Goal: Transaction & Acquisition: Subscribe to service/newsletter

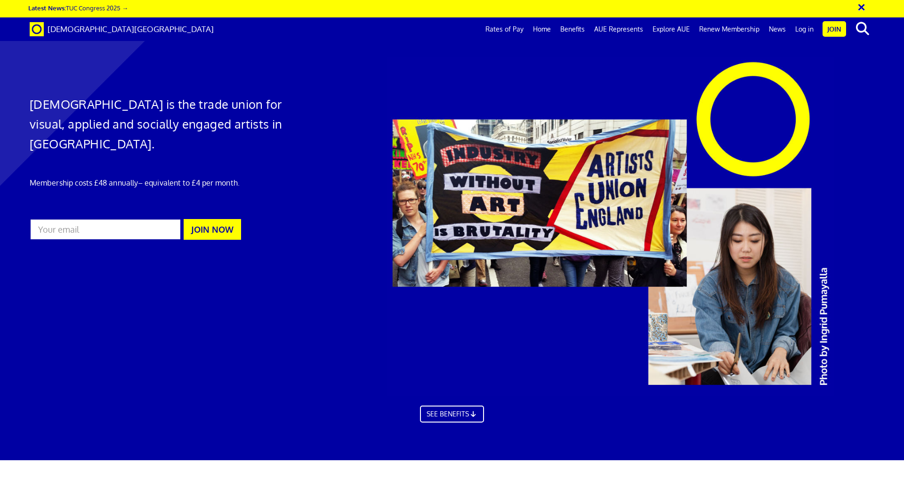
scroll to position [0, 15]
click at [803, 27] on link "Log in" at bounding box center [805, 29] width 28 height 24
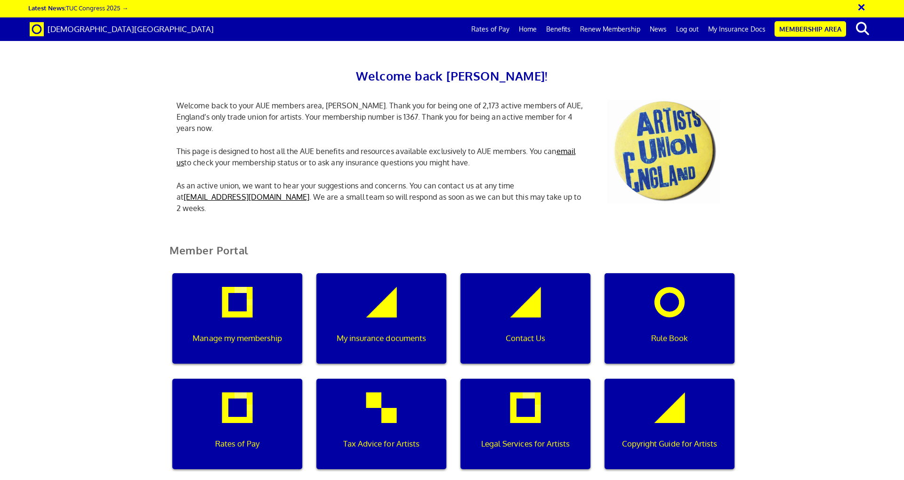
scroll to position [0, 3]
click at [236, 417] on div "Rates of Pay" at bounding box center [237, 424] width 130 height 90
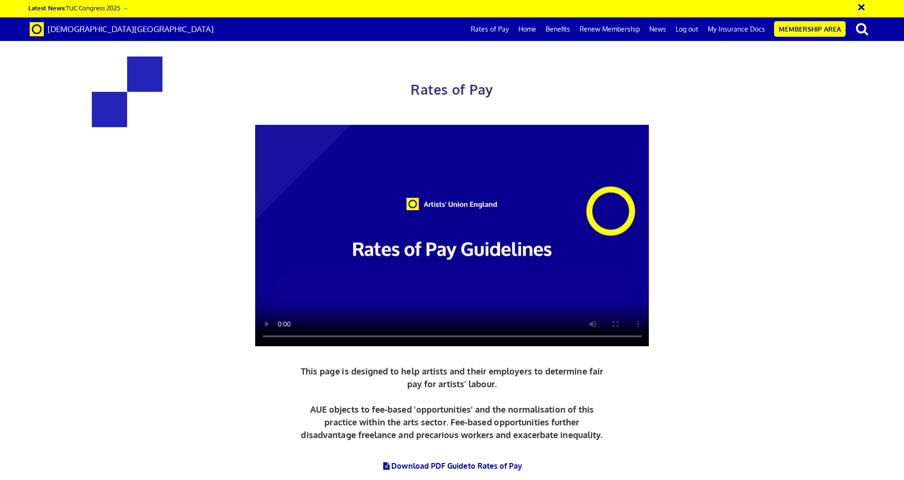
scroll to position [0, 15]
click at [280, 329] on video at bounding box center [452, 236] width 394 height 222
click at [452, 461] on link "Download PDF Guide to Rates of Pay" at bounding box center [452, 465] width 141 height 9
click at [555, 28] on link "Benefits" at bounding box center [558, 29] width 34 height 24
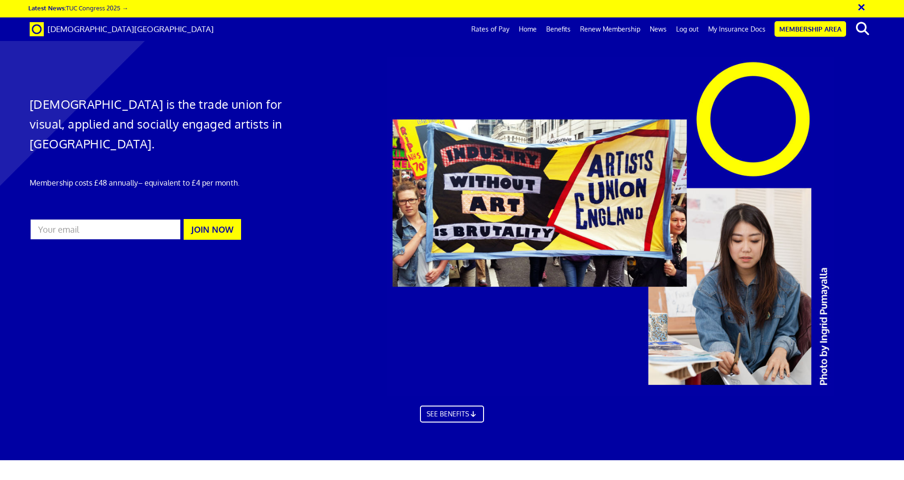
scroll to position [0, 15]
click at [611, 28] on link "Renew Membership" at bounding box center [611, 29] width 70 height 24
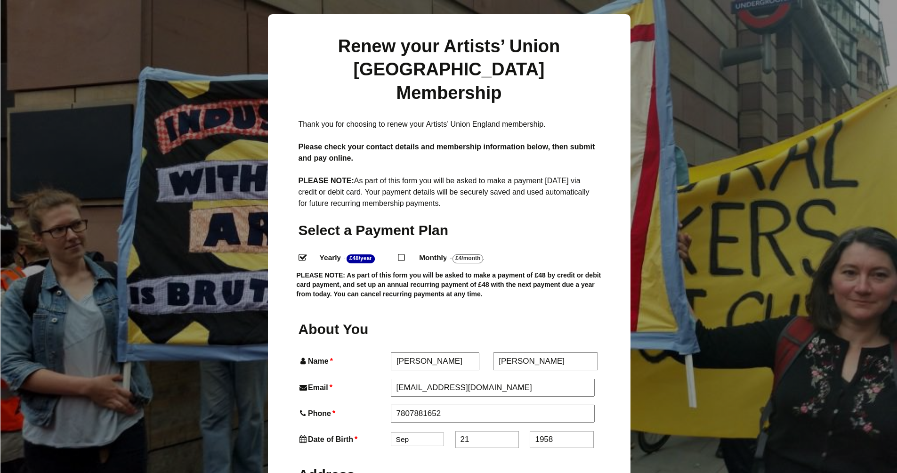
scroll to position [252, 0]
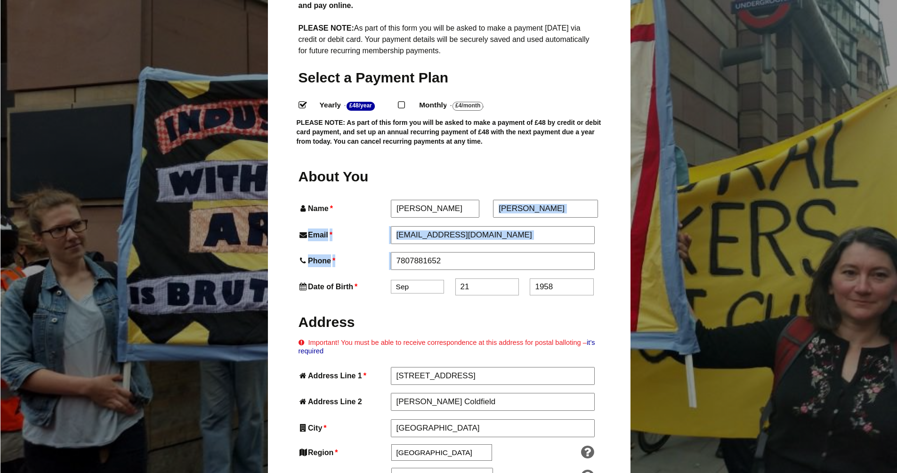
drag, startPoint x: 897, startPoint y: 96, endPoint x: 885, endPoint y: 215, distance: 119.8
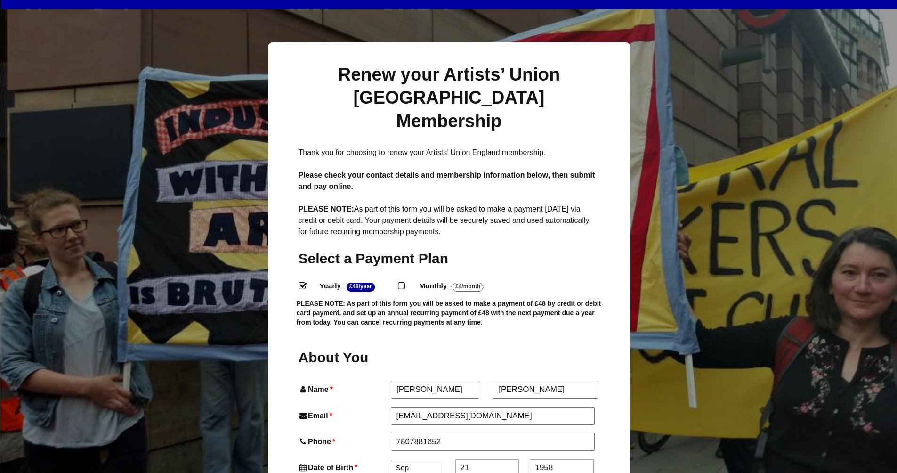
scroll to position [0, 0]
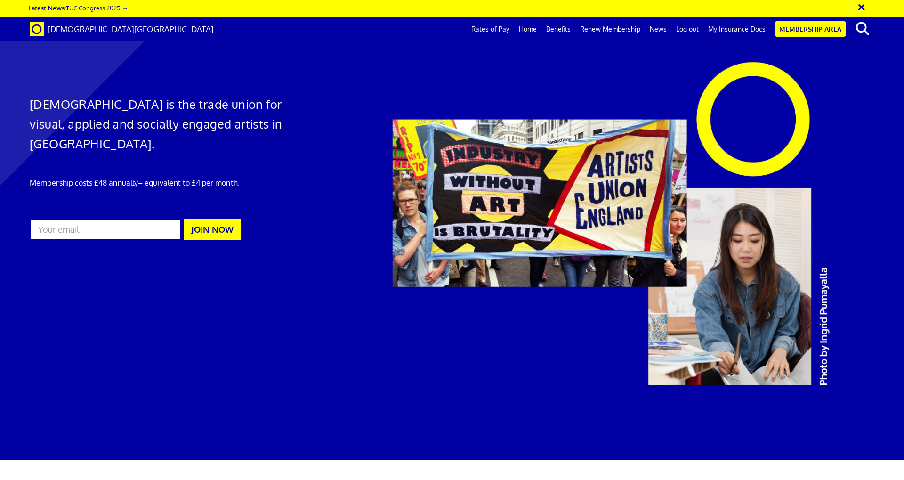
scroll to position [0, 15]
click at [530, 29] on link "Home" at bounding box center [527, 29] width 27 height 24
click at [562, 28] on link "Benefits" at bounding box center [559, 29] width 34 height 24
click at [666, 27] on link "News" at bounding box center [658, 29] width 26 height 24
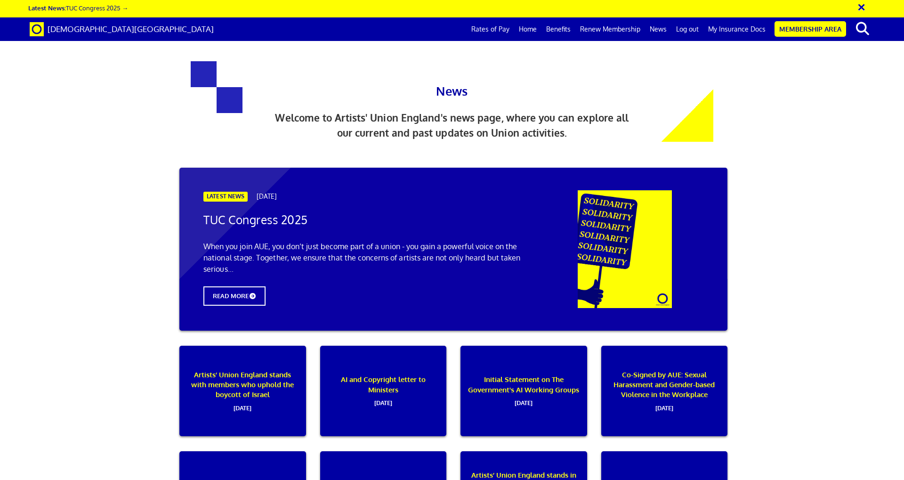
click at [742, 27] on link "My Insurance Docs" at bounding box center [737, 29] width 67 height 24
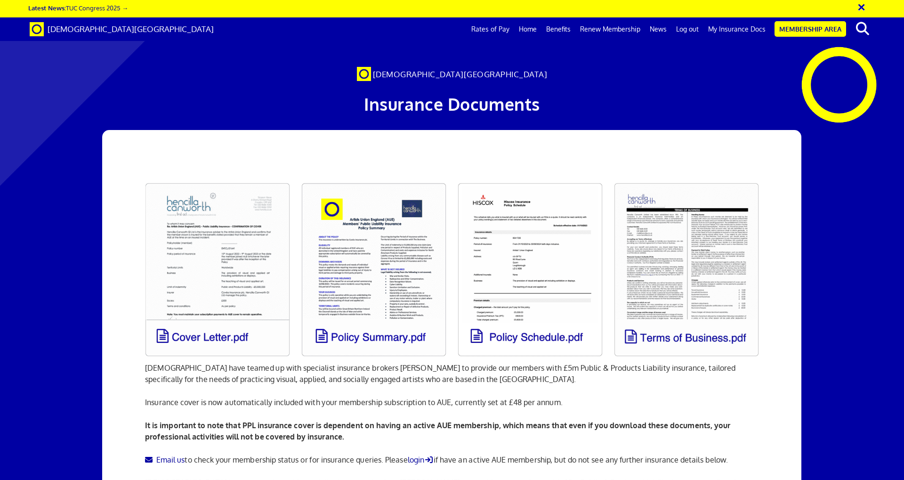
scroll to position [0, 15]
click at [627, 30] on link "Renew Membership" at bounding box center [611, 29] width 70 height 24
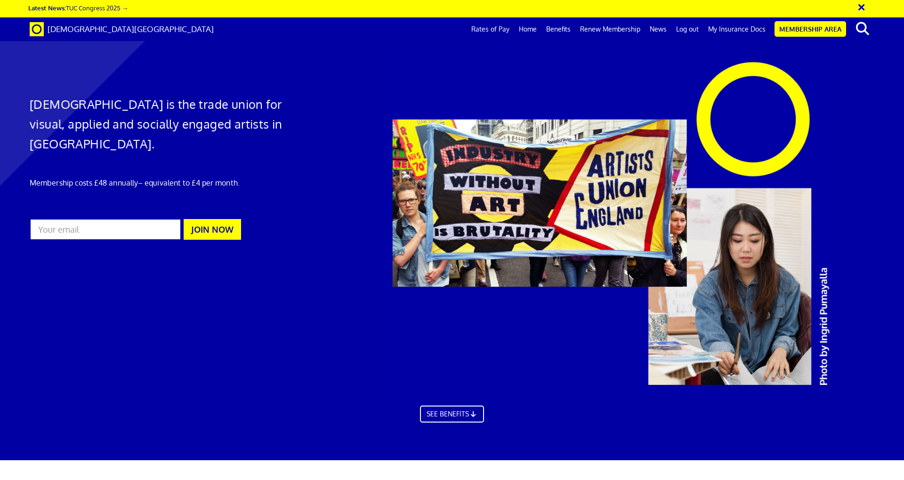
scroll to position [0, 15]
click at [613, 27] on link "Renew Membership" at bounding box center [611, 29] width 70 height 24
click at [614, 32] on link "Renew Membership" at bounding box center [611, 29] width 70 height 24
click at [608, 29] on link "Renew Membership" at bounding box center [611, 29] width 70 height 24
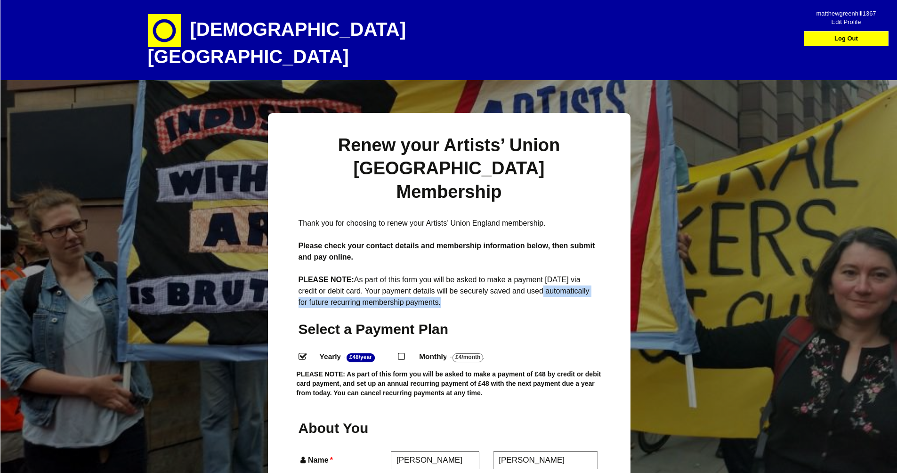
drag, startPoint x: 524, startPoint y: 248, endPoint x: 505, endPoint y: 257, distance: 20.2
click at [505, 274] on p "PLEASE NOTE: As part of this form you will be asked to make a payment today via…" at bounding box center [449, 291] width 301 height 34
drag, startPoint x: 526, startPoint y: 249, endPoint x: 444, endPoint y: 261, distance: 82.5
click at [444, 274] on p "PLEASE NOTE: As part of this form you will be asked to make a payment today via…" at bounding box center [449, 291] width 301 height 34
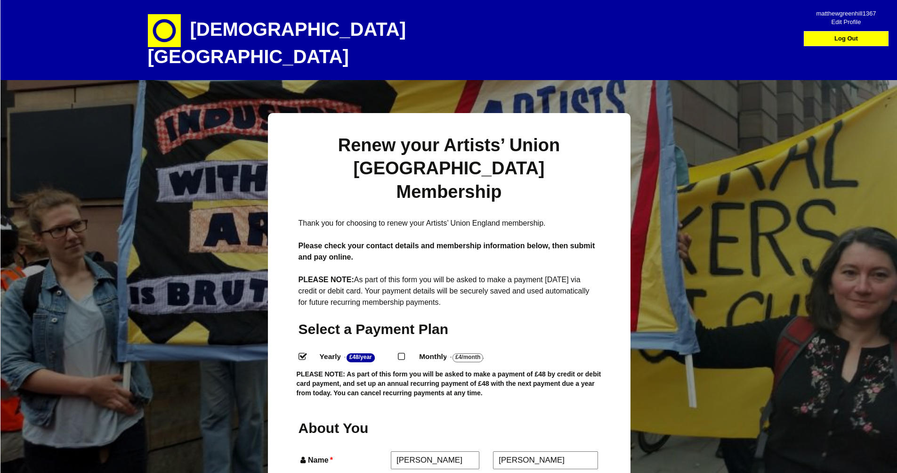
click at [339, 351] on label "Yearly - £48/Year ." at bounding box center [354, 357] width 87 height 14
click at [305, 353] on input "Yearly - £48/Year ." at bounding box center [302, 356] width 6 height 6
click at [339, 351] on label "Yearly - £48/Year ." at bounding box center [354, 357] width 87 height 14
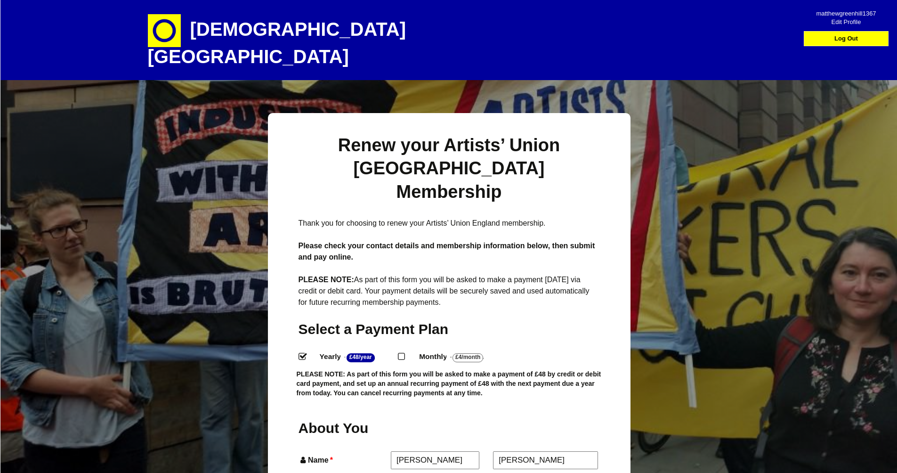
click at [305, 353] on input "Yearly - £48/Year ." at bounding box center [302, 356] width 6 height 6
drag, startPoint x: 533, startPoint y: 249, endPoint x: 401, endPoint y: 260, distance: 132.4
click at [401, 274] on p "PLEASE NOTE: As part of this form you will be asked to make a payment today via…" at bounding box center [449, 291] width 301 height 34
click at [525, 274] on p "PLEASE NOTE: As part of this form you will be asked to make a payment today via…" at bounding box center [449, 291] width 301 height 34
click at [850, 38] on link "Log Out" at bounding box center [846, 39] width 80 height 14
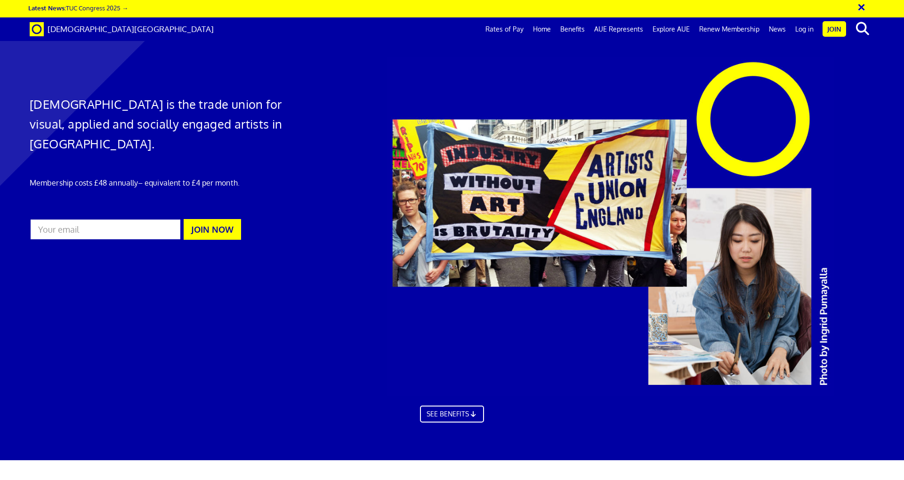
scroll to position [0, 15]
click at [84, 6] on link "Latest News: TUC Congress 2025 →" at bounding box center [78, 8] width 100 height 8
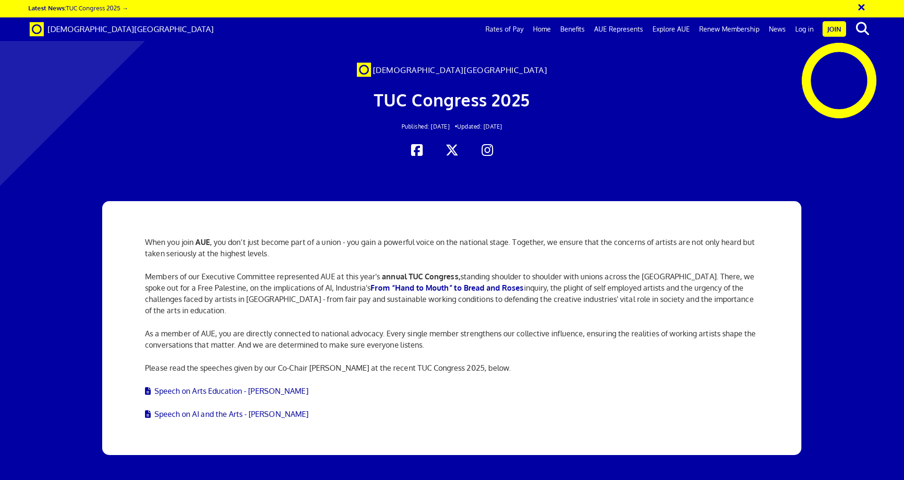
scroll to position [0, 15]
click at [208, 409] on link "Speech on AI and the Arts - [PERSON_NAME]" at bounding box center [226, 413] width 163 height 9
click at [379, 293] on strong "From “Hand to Mouth” to Bread and Roses" at bounding box center [447, 287] width 153 height 9
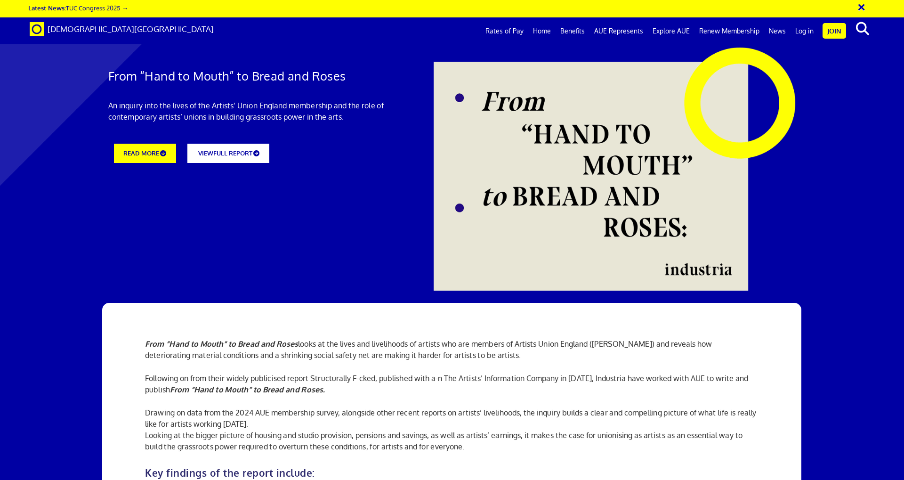
scroll to position [115, 0]
